Goal: Check status: Check status

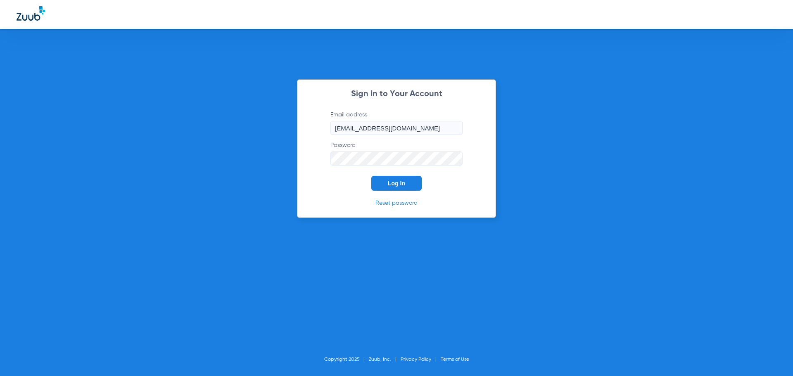
click at [404, 189] on button "Log In" at bounding box center [396, 183] width 50 height 15
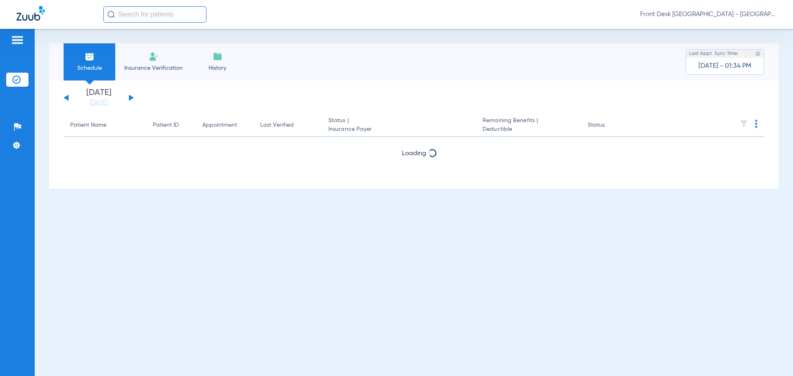
click at [175, 17] on input "text" at bounding box center [154, 14] width 103 height 17
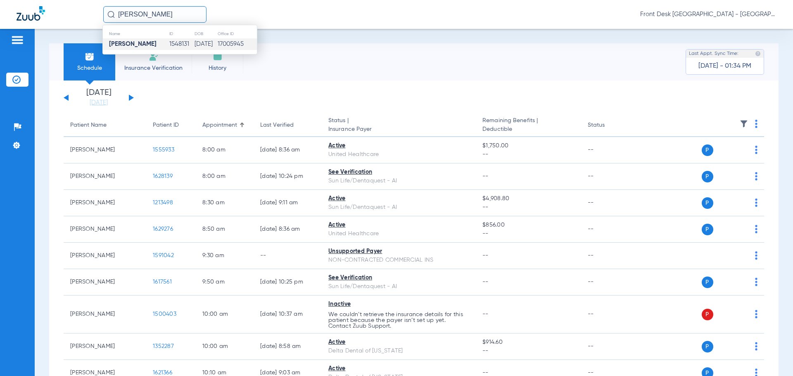
type input "[PERSON_NAME]"
click at [176, 44] on td "1548131" at bounding box center [181, 44] width 25 height 12
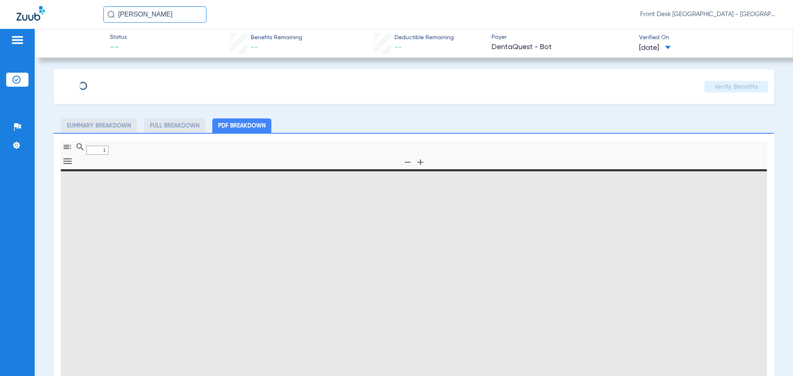
type input "0"
select select "page-width"
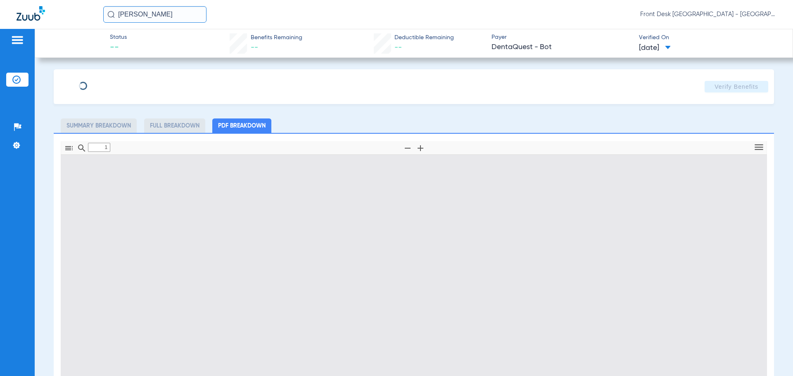
scroll to position [4, 0]
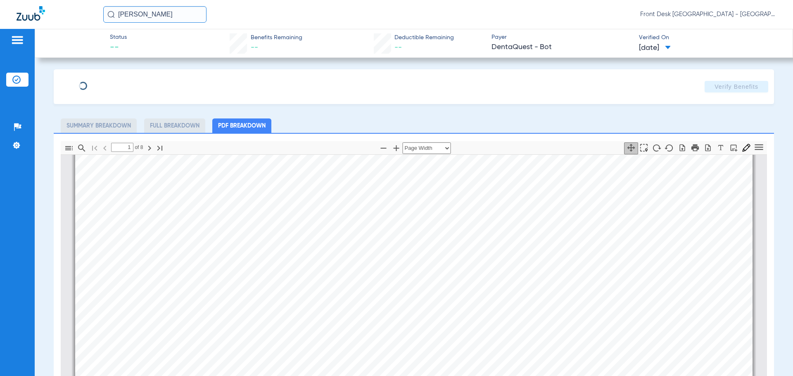
click at [424, 120] on ul "Summary Breakdown Full Breakdown PDF Breakdown" at bounding box center [414, 126] width 720 height 14
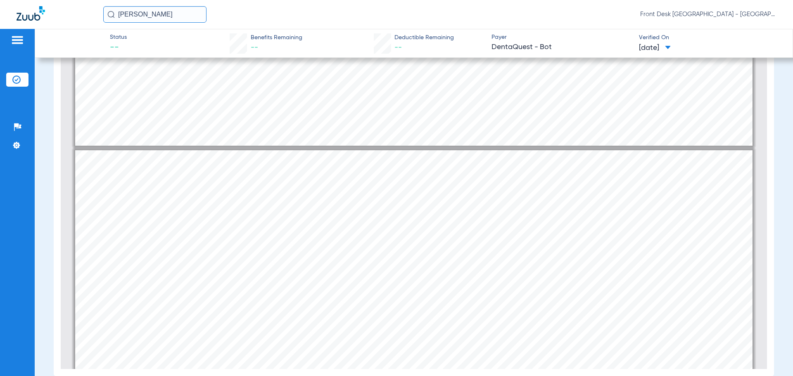
scroll to position [954, 0]
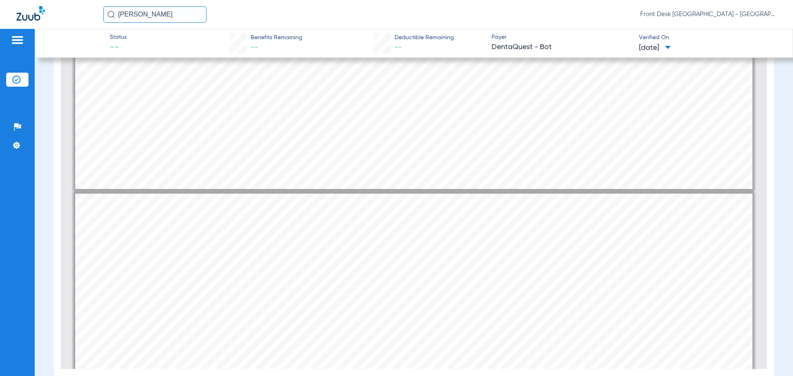
type input "1"
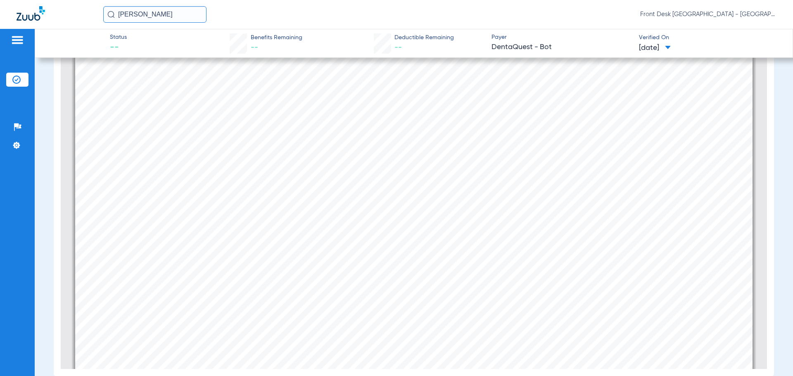
scroll to position [0, 0]
click at [446, 207] on div "[PERSON_NAME] Member is eligible: My Community Dental Centers Inc - [PERSON_NAM…" at bounding box center [413, 250] width 677 height 479
